Goal: Information Seeking & Learning: Learn about a topic

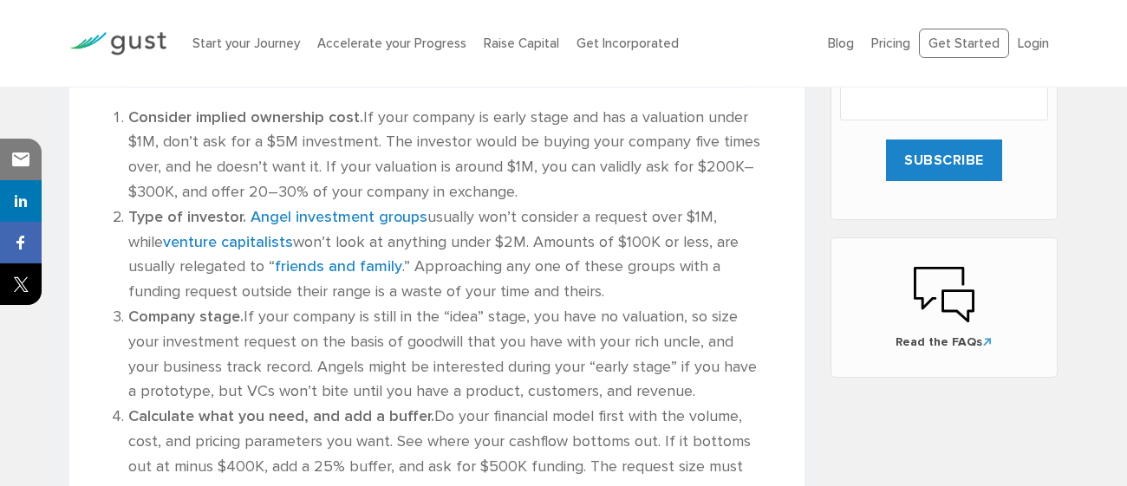
scroll to position [960, 0]
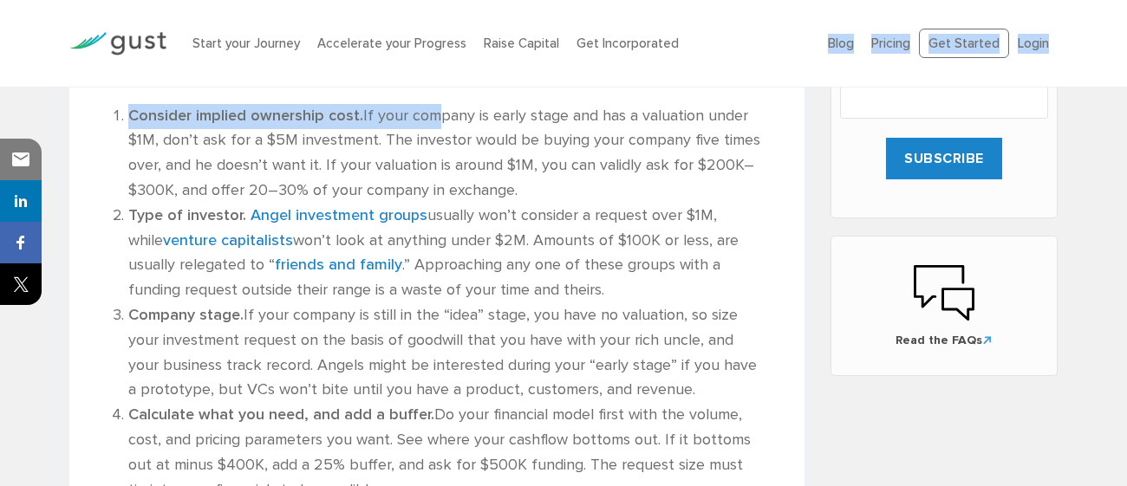
drag, startPoint x: 426, startPoint y: 103, endPoint x: 480, endPoint y: 77, distance: 59.7
click at [480, 77] on body "Start your Journey Accelerate your Progress Raise Capital Get Incorporated Blog…" at bounding box center [563, 465] width 1127 height 2851
click at [418, 127] on li "Consider implied ownership cost. If your company is early stage and has a valua…" at bounding box center [445, 154] width 635 height 100
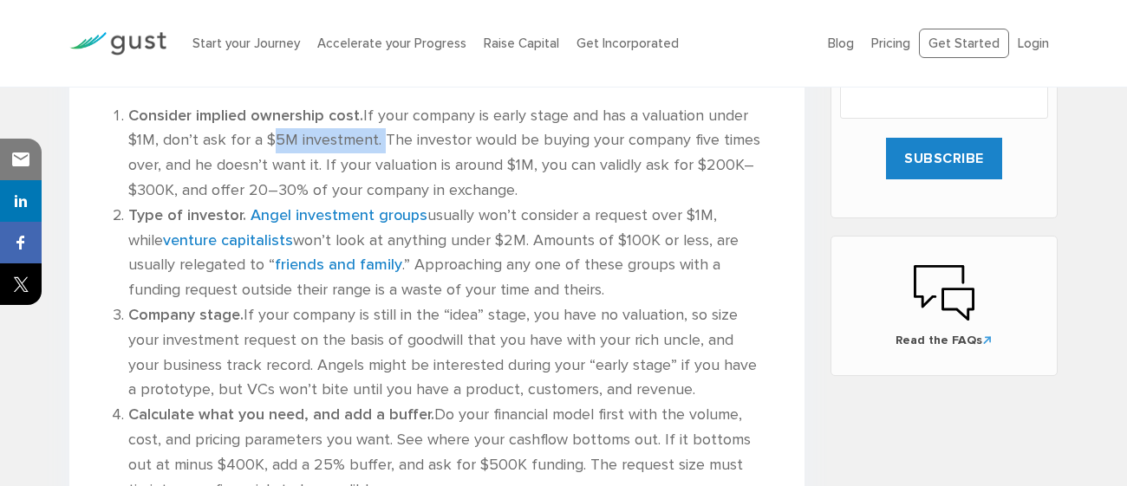
drag, startPoint x: 264, startPoint y: 146, endPoint x: 377, endPoint y: 148, distance: 113.6
click at [377, 148] on li "Consider implied ownership cost. If your company is early stage and has a valua…" at bounding box center [445, 154] width 635 height 100
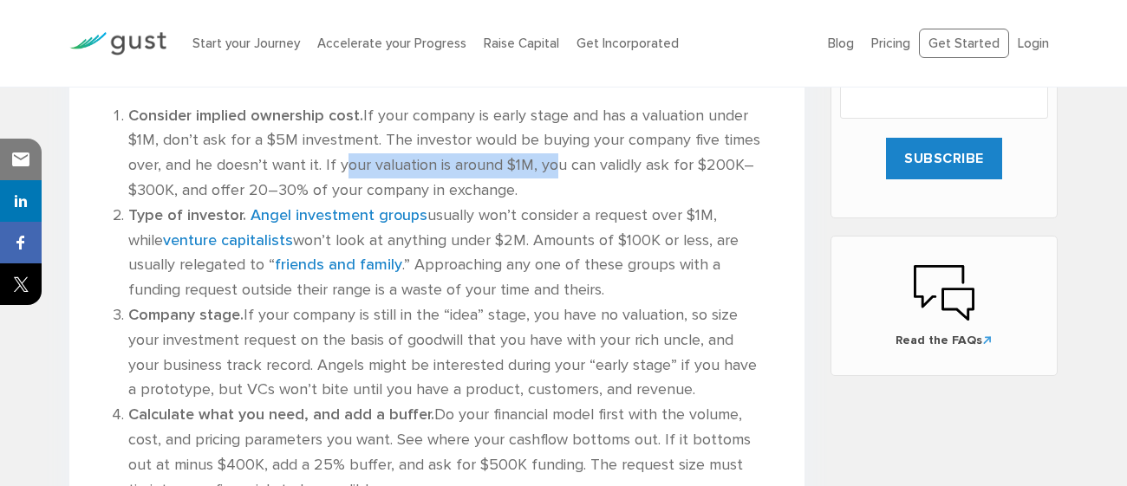
drag, startPoint x: 337, startPoint y: 169, endPoint x: 545, endPoint y: 162, distance: 208.2
click at [545, 162] on li "Consider implied ownership cost. If your company is early stage and has a valua…" at bounding box center [445, 154] width 635 height 100
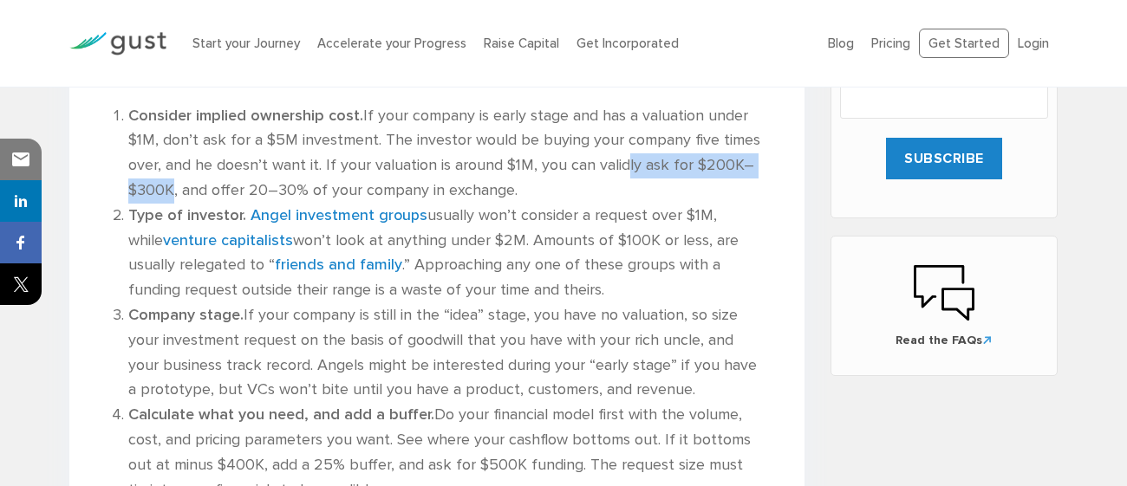
drag, startPoint x: 618, startPoint y: 169, endPoint x: 168, endPoint y: 183, distance: 450.3
click at [168, 183] on li "Consider implied ownership cost. If your company is early stage and has a valua…" at bounding box center [445, 154] width 635 height 100
click at [179, 182] on li "Consider implied ownership cost. If your company is early stage and has a valua…" at bounding box center [445, 154] width 635 height 100
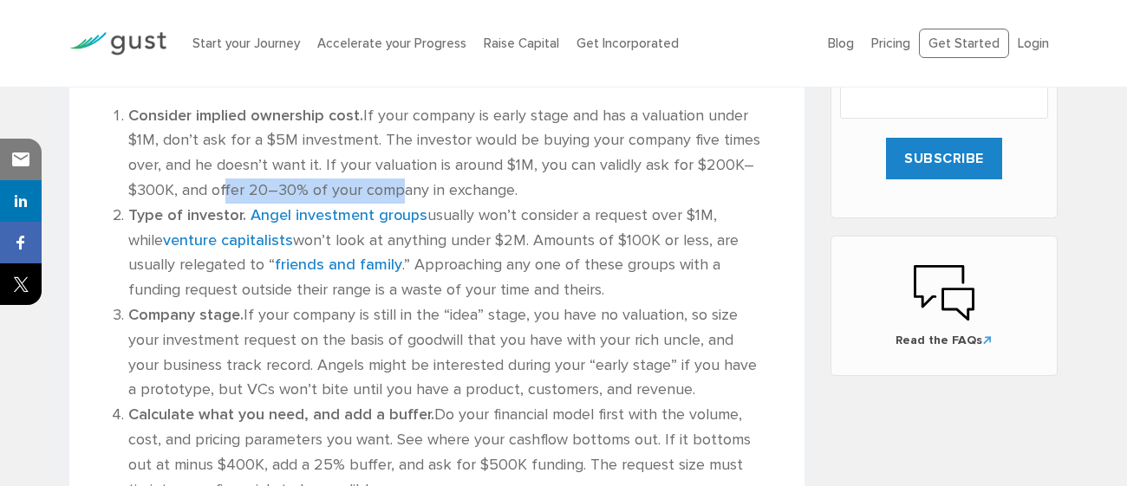
drag, startPoint x: 221, startPoint y: 185, endPoint x: 392, endPoint y: 197, distance: 171.3
click at [392, 197] on li "Consider implied ownership cost. If your company is early stage and has a valua…" at bounding box center [445, 154] width 635 height 100
click at [478, 204] on li "Type of investor. Angel investment groups usually won’t consider a request over…" at bounding box center [445, 254] width 635 height 100
click at [526, 192] on li "Consider implied ownership cost. If your company is early stage and has a valua…" at bounding box center [445, 154] width 635 height 100
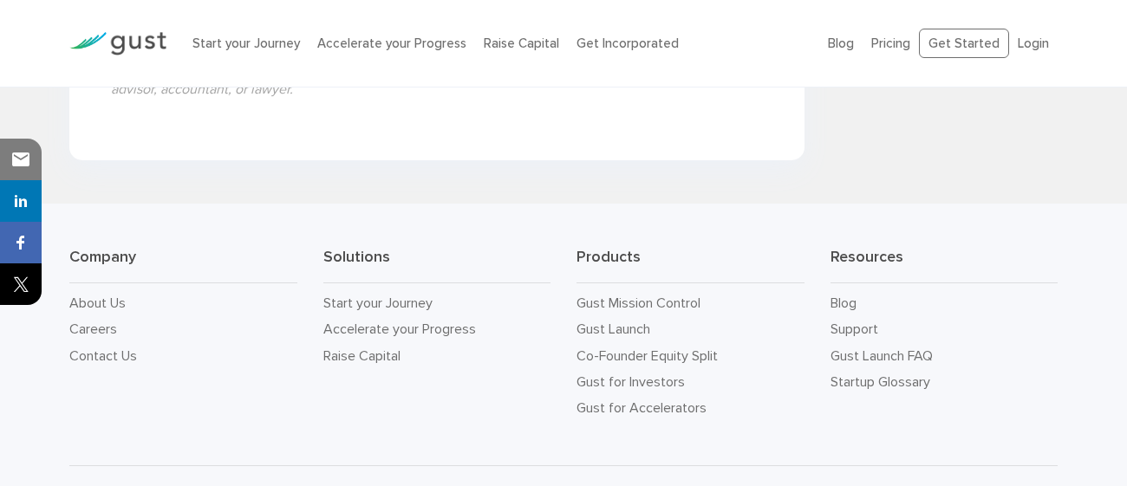
scroll to position [2363, 0]
